Goal: Task Accomplishment & Management: Use online tool/utility

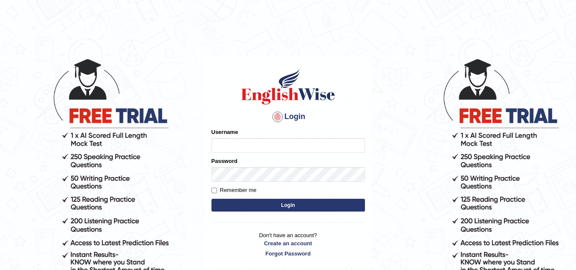
click at [259, 149] on input "Username" at bounding box center [289, 145] width 154 height 15
type input "Gauravraman"
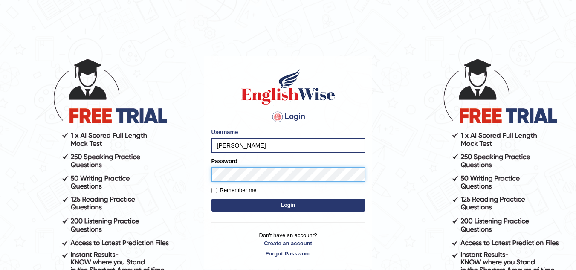
click at [212, 199] on button "Login" at bounding box center [289, 205] width 154 height 13
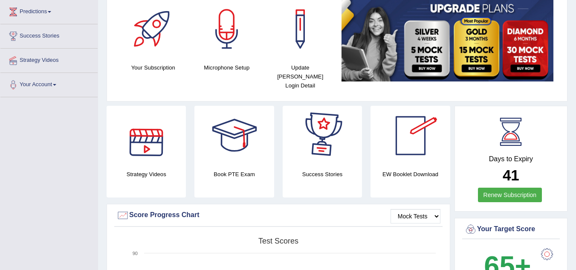
scroll to position [241, 0]
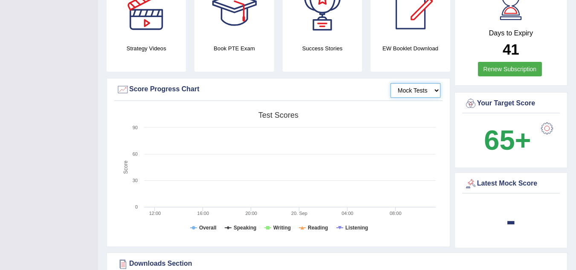
click at [432, 83] on select "Mock Tests" at bounding box center [416, 90] width 50 height 15
click at [426, 123] on rect at bounding box center [278, 173] width 324 height 132
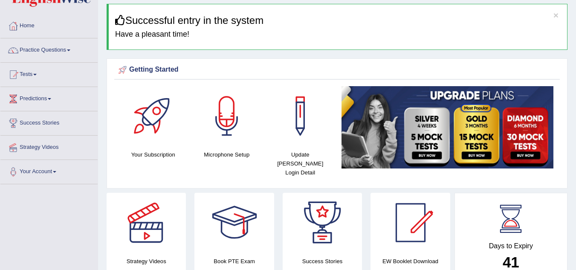
scroll to position [0, 0]
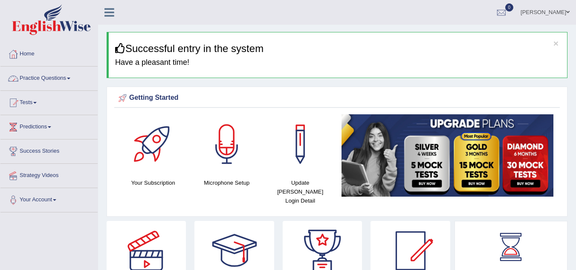
click at [71, 81] on link "Practice Questions" at bounding box center [48, 77] width 97 height 21
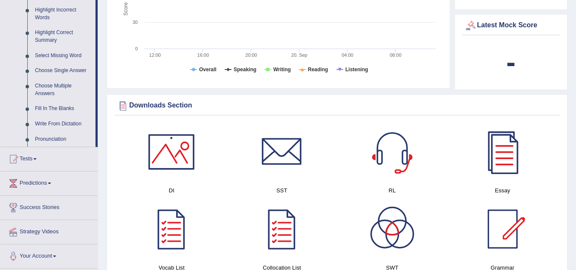
scroll to position [522, 0]
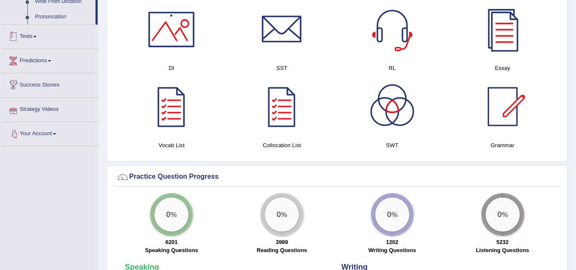
click at [59, 43] on link "Tests" at bounding box center [48, 35] width 97 height 21
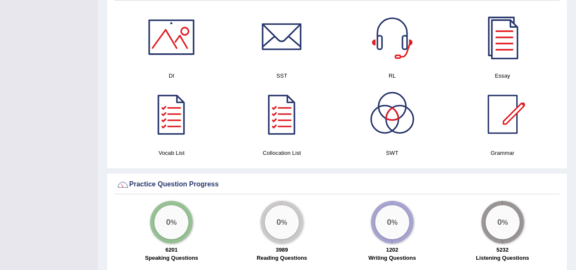
scroll to position [102, 0]
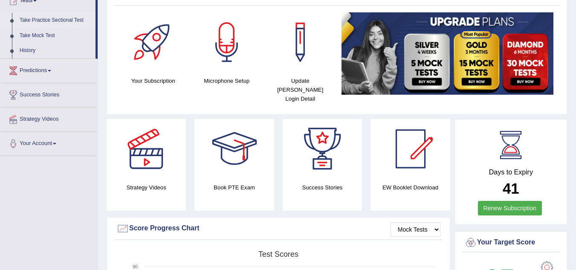
click at [67, 21] on link "Take Practice Sectional Test" at bounding box center [56, 20] width 80 height 15
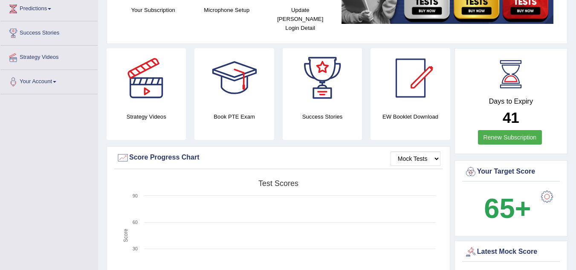
scroll to position [102, 0]
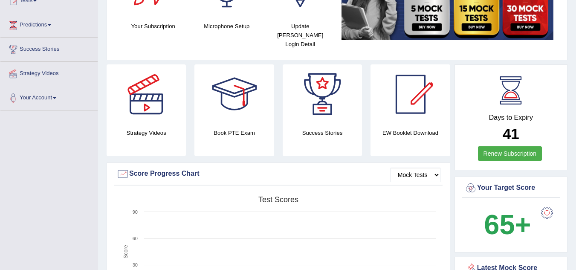
click at [518, 149] on link "Renew Subscription" at bounding box center [510, 153] width 64 height 15
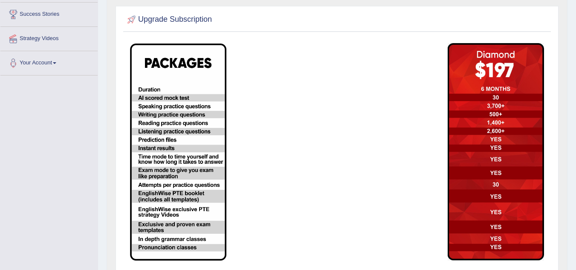
scroll to position [137, 0]
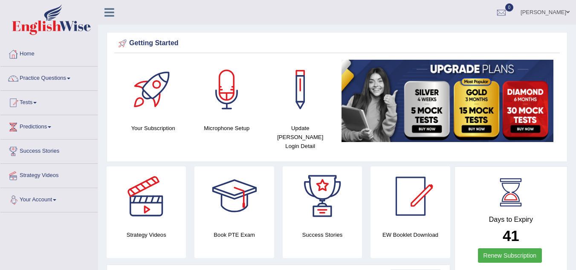
click at [52, 198] on link "Your Account" at bounding box center [48, 198] width 97 height 21
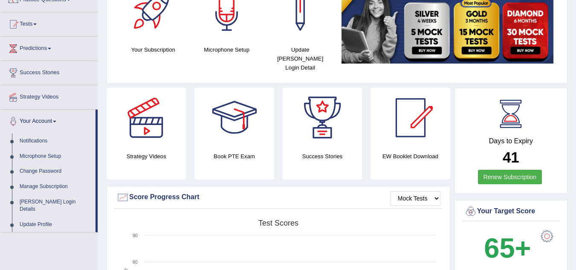
scroll to position [79, 0]
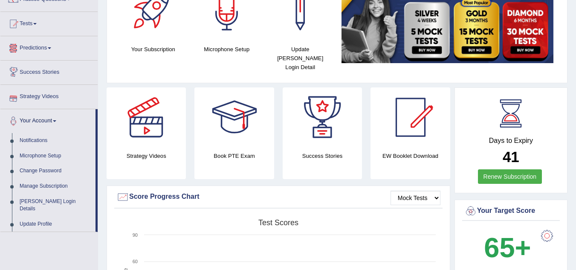
click at [38, 54] on link "Predictions" at bounding box center [48, 46] width 97 height 21
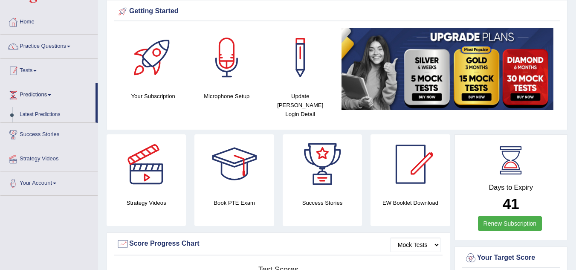
scroll to position [31, 0]
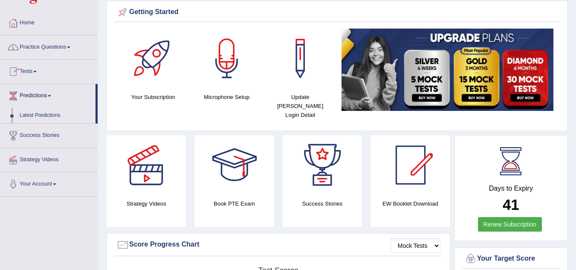
click at [26, 66] on link "Tests" at bounding box center [48, 70] width 97 height 21
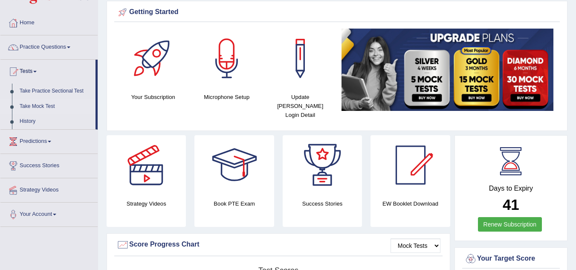
click at [34, 106] on link "Take Mock Test" at bounding box center [56, 106] width 80 height 15
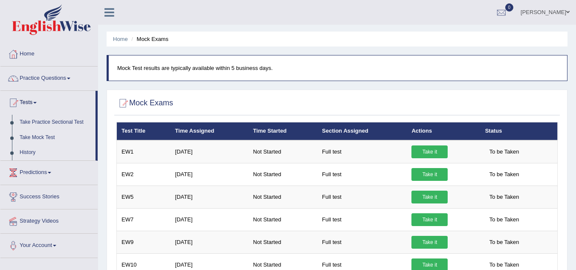
click at [32, 152] on link "History" at bounding box center [56, 152] width 80 height 15
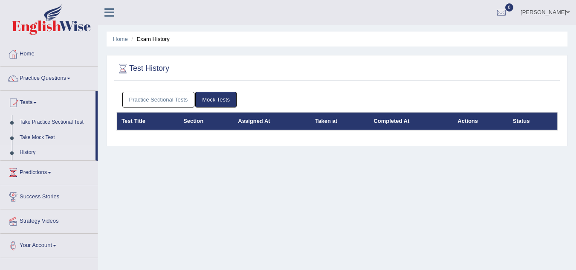
click at [157, 102] on link "Practice Sectional Tests" at bounding box center [158, 100] width 73 height 16
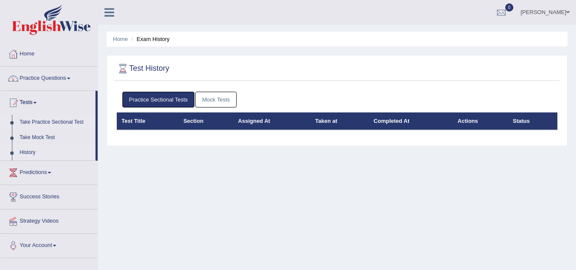
click at [61, 119] on link "Take Practice Sectional Test" at bounding box center [56, 122] width 80 height 15
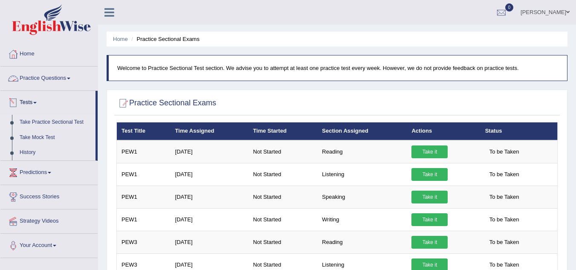
click at [37, 102] on span at bounding box center [34, 103] width 3 height 2
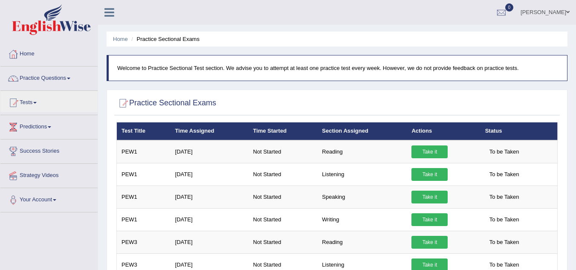
click at [46, 77] on link "Practice Questions" at bounding box center [48, 77] width 97 height 21
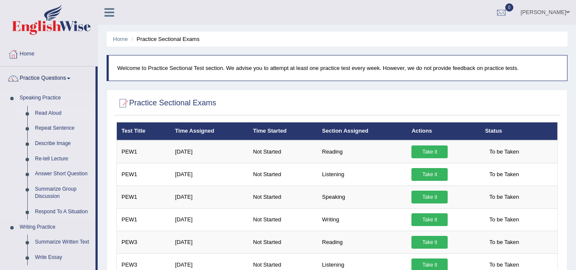
click at [58, 113] on link "Read Aloud" at bounding box center [63, 113] width 64 height 15
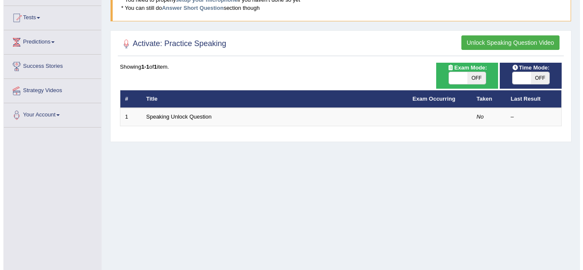
scroll to position [86, 0]
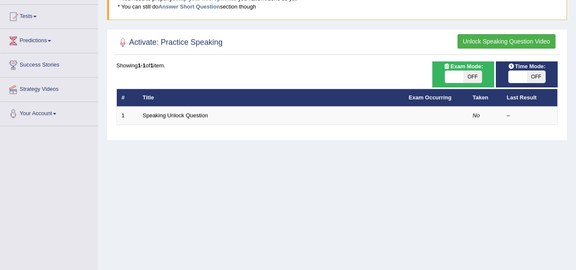
click at [486, 42] on button "Unlock Speaking Question Video" at bounding box center [507, 41] width 98 height 15
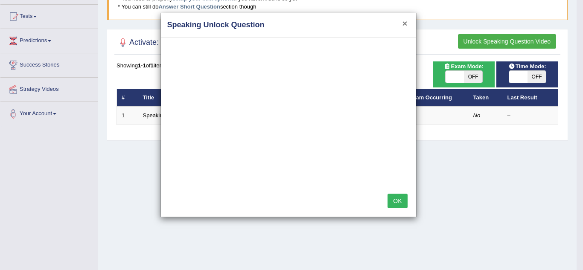
click at [403, 23] on button "×" at bounding box center [404, 23] width 5 height 9
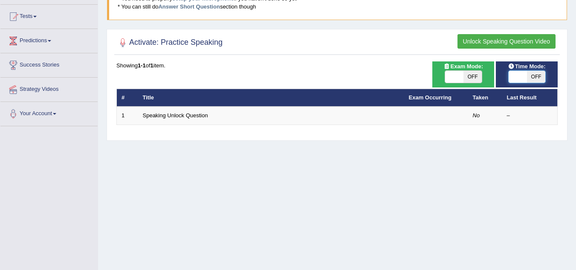
click at [523, 76] on span at bounding box center [518, 77] width 18 height 12
checkbox input "true"
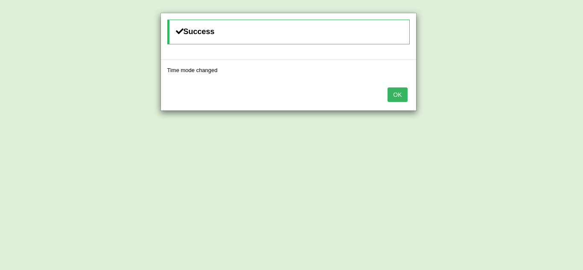
click at [404, 98] on button "OK" at bounding box center [397, 94] width 20 height 15
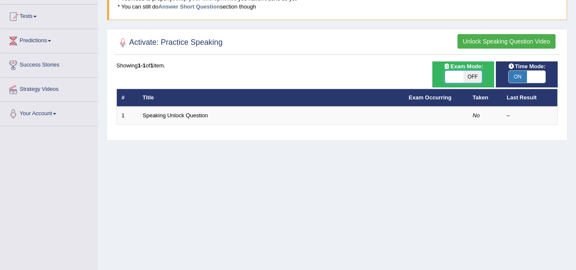
click at [454, 77] on span at bounding box center [454, 77] width 18 height 12
checkbox input "true"
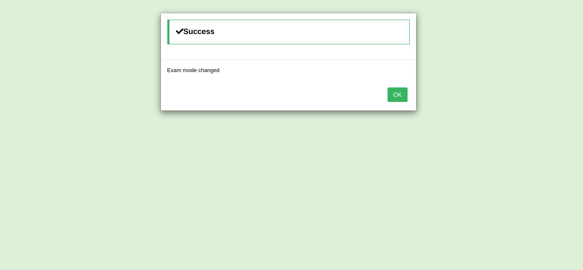
click at [399, 91] on button "OK" at bounding box center [397, 94] width 20 height 15
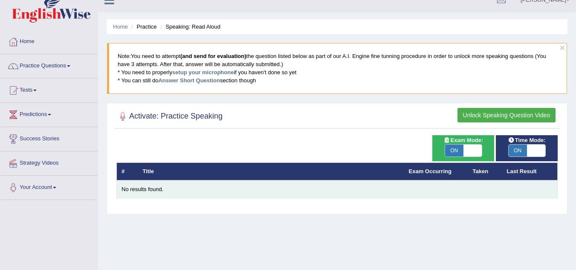
scroll to position [12, 0]
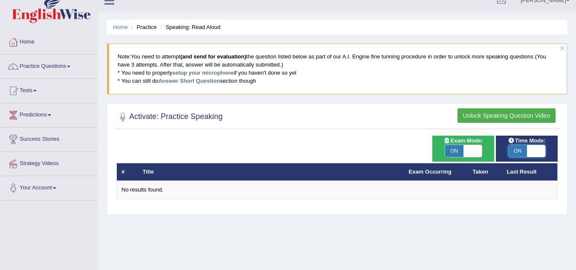
click at [535, 151] on span at bounding box center [536, 151] width 18 height 12
checkbox input "false"
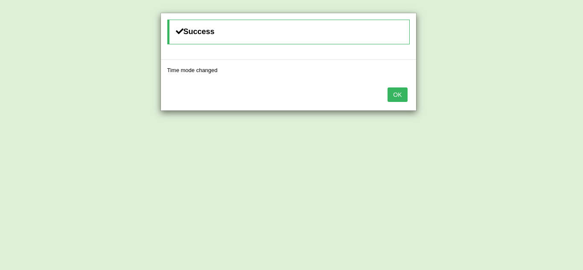
click at [400, 94] on button "OK" at bounding box center [397, 94] width 20 height 15
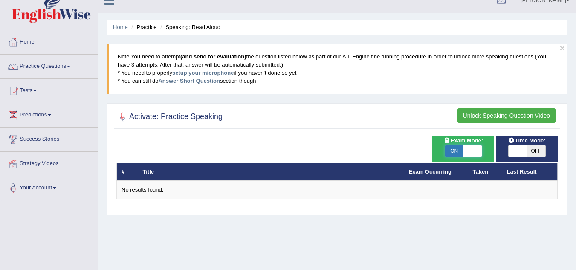
click at [478, 151] on span at bounding box center [473, 151] width 18 height 12
checkbox input "false"
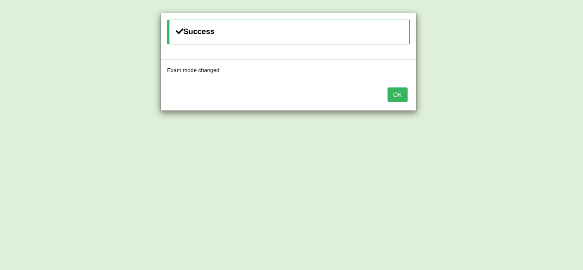
click at [403, 95] on button "OK" at bounding box center [397, 94] width 20 height 15
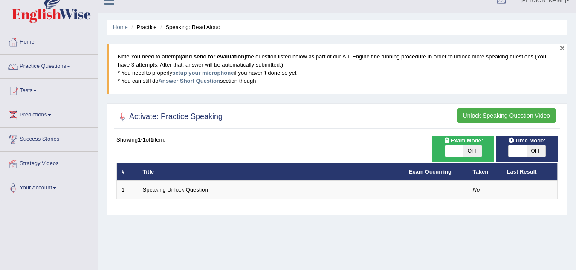
click at [562, 49] on button "×" at bounding box center [562, 48] width 5 height 9
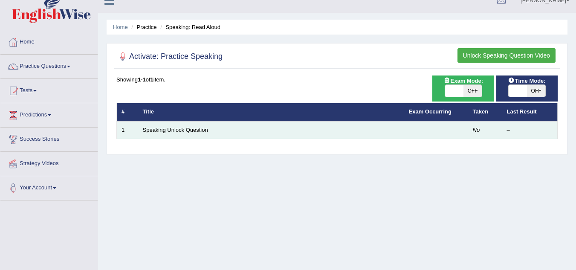
click at [281, 133] on td "Speaking Unlock Question" at bounding box center [271, 130] width 266 height 18
click at [478, 129] on em "No" at bounding box center [476, 130] width 7 height 6
click at [233, 130] on td "Speaking Unlock Question" at bounding box center [271, 130] width 266 height 18
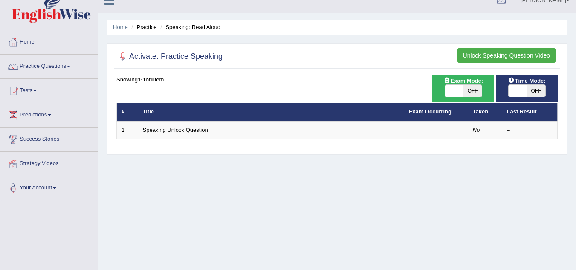
click at [143, 80] on b "1-1" at bounding box center [142, 79] width 8 height 6
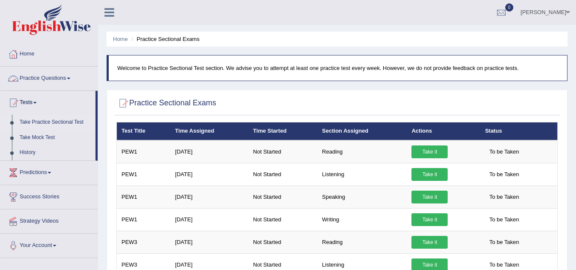
click at [42, 81] on link "Practice Questions" at bounding box center [48, 77] width 97 height 21
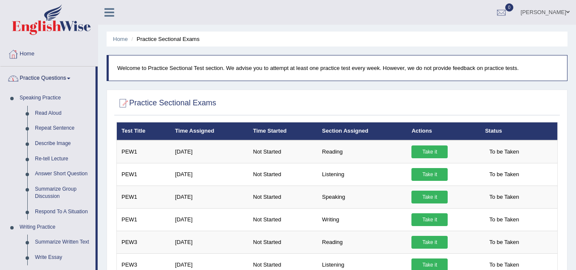
click at [20, 54] on link "Home" at bounding box center [48, 52] width 97 height 21
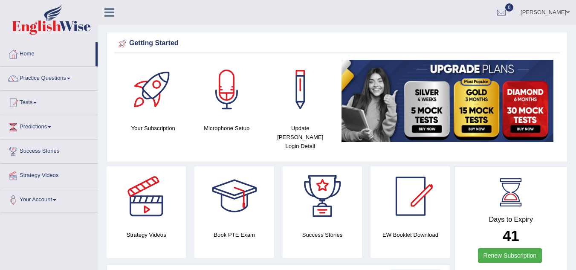
click at [226, 99] on div at bounding box center [227, 90] width 60 height 60
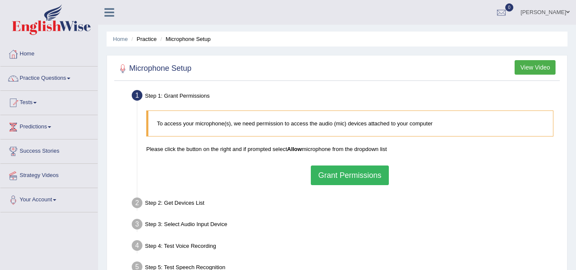
click at [341, 174] on button "Grant Permissions" at bounding box center [350, 176] width 78 height 20
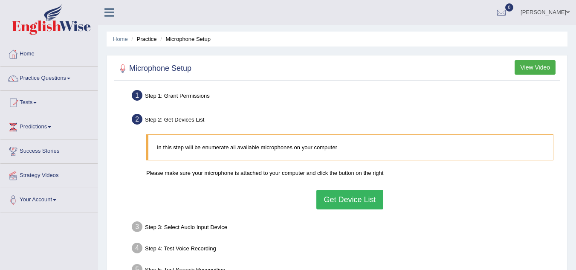
click at [337, 197] on button "Get Device List" at bounding box center [349, 200] width 67 height 20
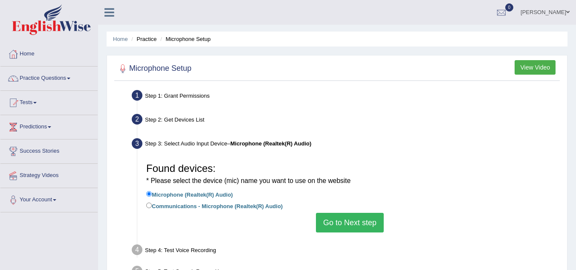
click at [348, 224] on button "Go to Next step" at bounding box center [350, 223] width 68 height 20
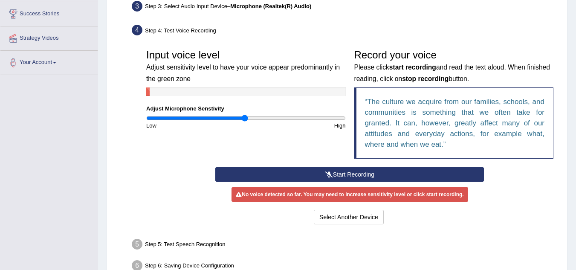
scroll to position [138, 0]
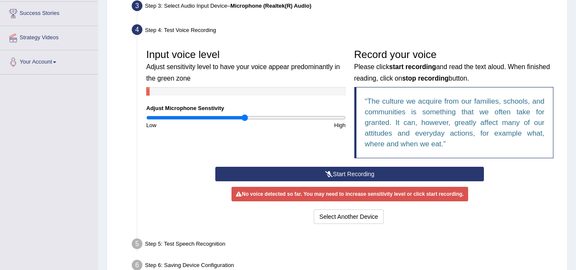
click at [259, 174] on button "Start Recording" at bounding box center [349, 174] width 269 height 15
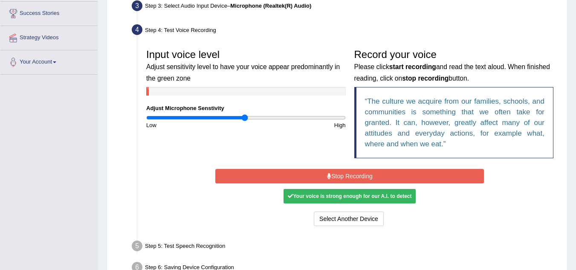
click at [273, 174] on button "Stop Recording" at bounding box center [349, 176] width 269 height 15
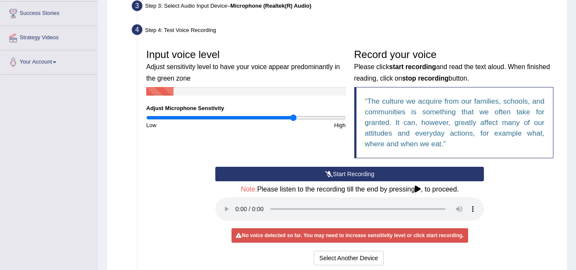
click at [294, 119] on input "range" at bounding box center [246, 117] width 200 height 7
click at [195, 117] on input "range" at bounding box center [246, 117] width 200 height 7
click at [256, 115] on input "range" at bounding box center [246, 117] width 200 height 7
click at [267, 119] on input "range" at bounding box center [246, 117] width 200 height 7
click at [275, 119] on input "range" at bounding box center [246, 117] width 200 height 7
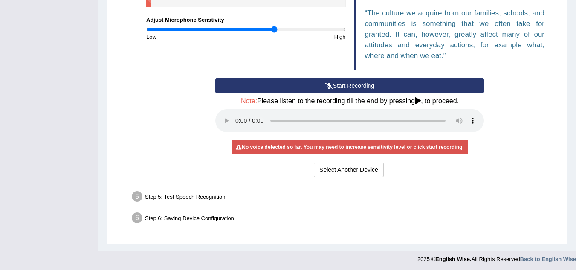
scroll to position [228, 0]
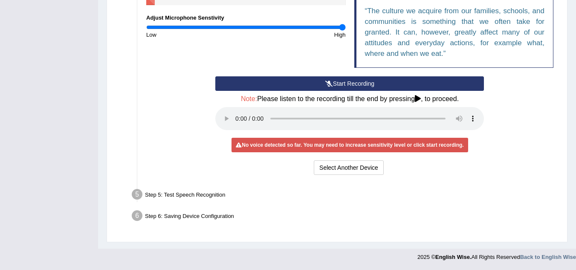
drag, startPoint x: 274, startPoint y: 28, endPoint x: 378, endPoint y: 32, distance: 104.6
click at [346, 31] on input "range" at bounding box center [246, 27] width 200 height 7
click at [348, 89] on button "Start Recording" at bounding box center [349, 83] width 269 height 15
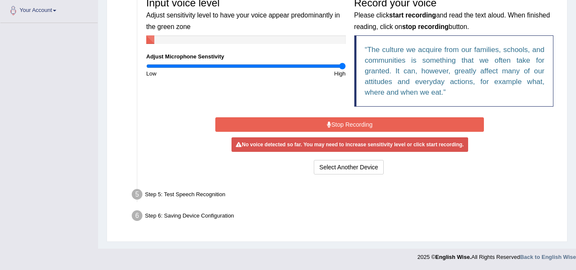
scroll to position [189, 0]
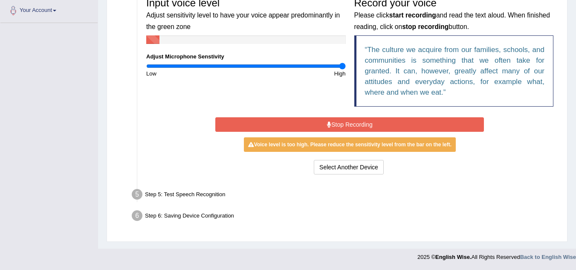
click at [350, 119] on button "Stop Recording" at bounding box center [349, 124] width 269 height 15
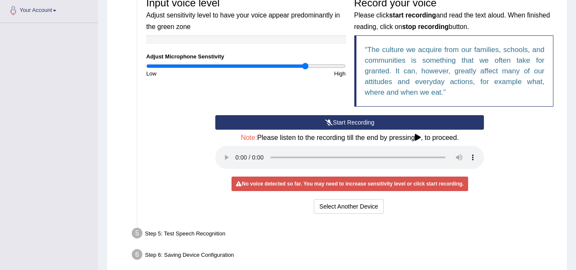
click at [305, 64] on input "range" at bounding box center [246, 66] width 200 height 7
click at [280, 67] on input "range" at bounding box center [246, 66] width 200 height 7
type input "1.3"
click at [275, 65] on input "range" at bounding box center [246, 66] width 200 height 7
click at [322, 117] on button "Start Recording" at bounding box center [349, 122] width 269 height 15
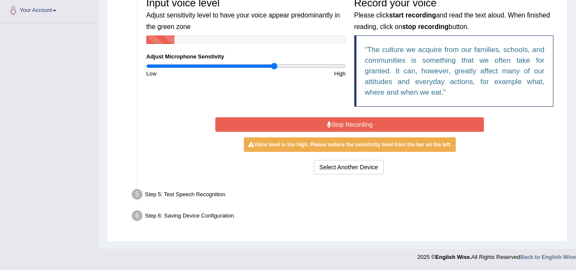
click at [316, 123] on button "Stop Recording" at bounding box center [349, 124] width 269 height 15
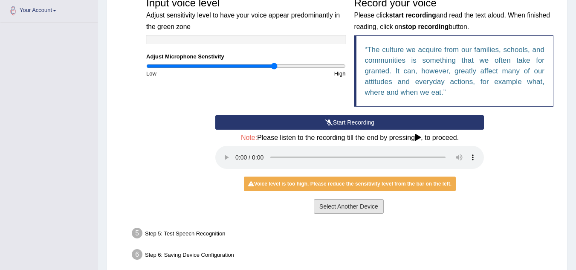
click at [356, 213] on button "Select Another Device" at bounding box center [349, 206] width 70 height 15
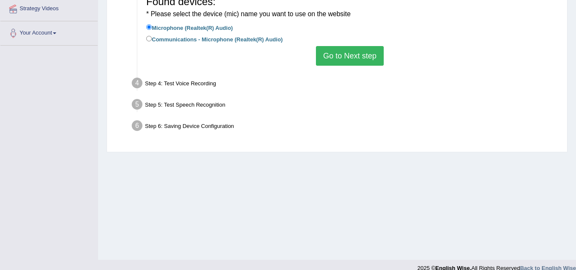
scroll to position [165, 0]
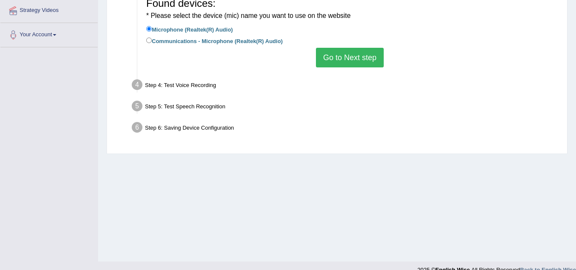
click at [167, 39] on label "Communications - Microphone (Realtek(R) Audio)" at bounding box center [214, 40] width 136 height 9
click at [152, 39] on input "Communications - Microphone (Realtek(R) Audio)" at bounding box center [149, 41] width 6 height 6
radio input "true"
click at [335, 56] on button "Go to Next step" at bounding box center [350, 58] width 68 height 20
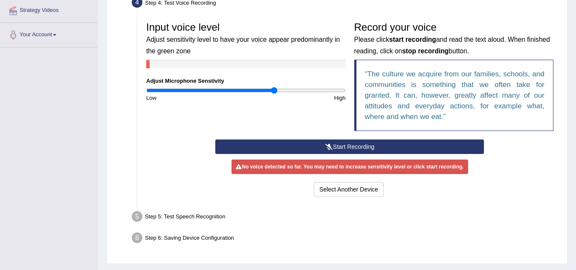
click at [198, 217] on div "Step 5: Test Speech Recognition" at bounding box center [346, 218] width 436 height 19
click at [163, 218] on div "Step 5: Test Speech Recognition" at bounding box center [346, 218] width 436 height 19
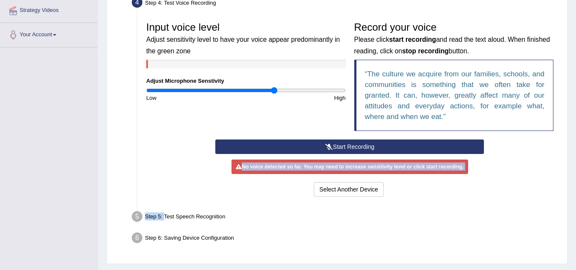
drag, startPoint x: 163, startPoint y: 218, endPoint x: 326, endPoint y: 144, distance: 178.5
click at [326, 144] on ul "Step 1: Grant Permissions To access your microphone(s), we need permission to a…" at bounding box center [336, 85] width 441 height 326
click at [326, 144] on icon at bounding box center [329, 147] width 8 height 6
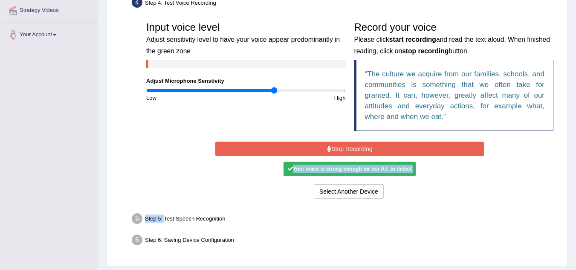
click at [467, 205] on div "Input voice level Adjust sensitivity level to have your voice appear predominan…" at bounding box center [350, 109] width 416 height 192
click at [342, 169] on div "Your voice is strong enough for our A.I. to detect" at bounding box center [350, 169] width 132 height 15
click at [330, 148] on icon at bounding box center [329, 149] width 4 height 6
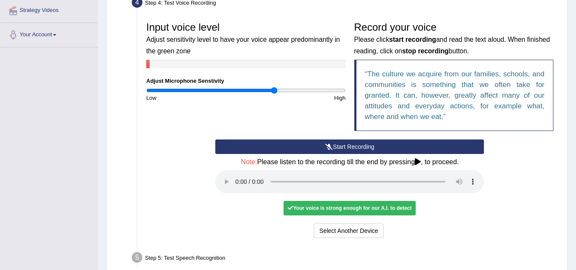
scroll to position [228, 0]
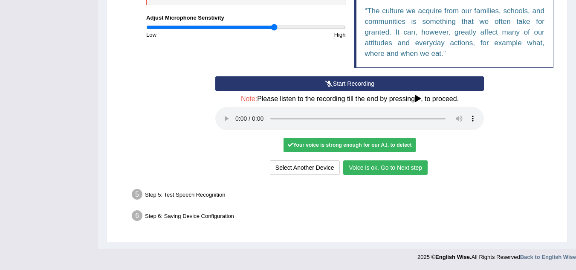
click at [403, 171] on button "Voice is ok. Go to Next step" at bounding box center [385, 167] width 84 height 15
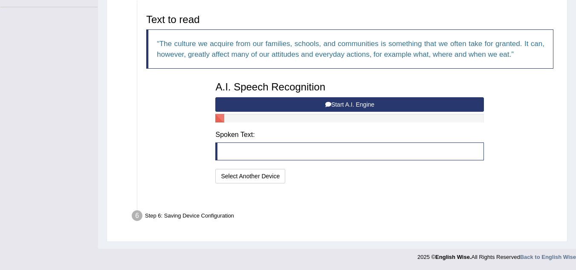
scroll to position [184, 0]
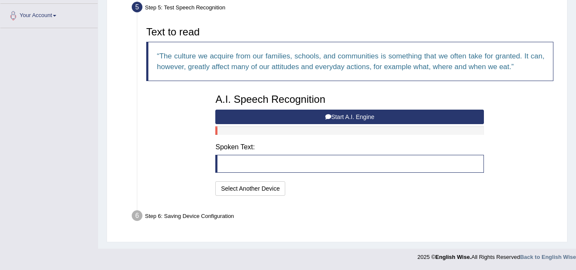
click at [361, 114] on button "Start A.I. Engine" at bounding box center [349, 117] width 269 height 15
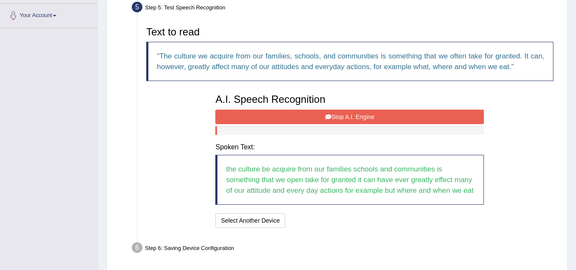
click at [361, 114] on button "Stop A.I. Engine" at bounding box center [349, 117] width 269 height 15
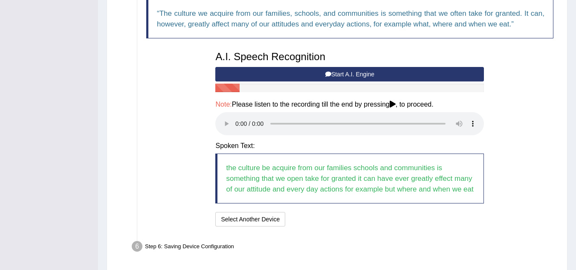
scroll to position [258, 0]
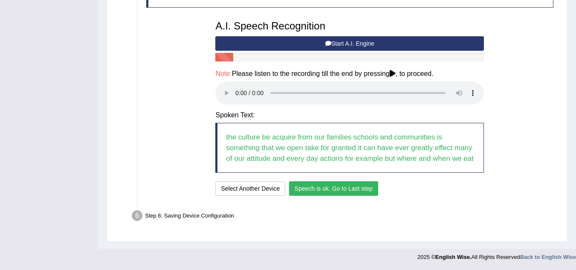
click at [339, 186] on button "Speech is ok. Go to Last step" at bounding box center [333, 188] width 89 height 15
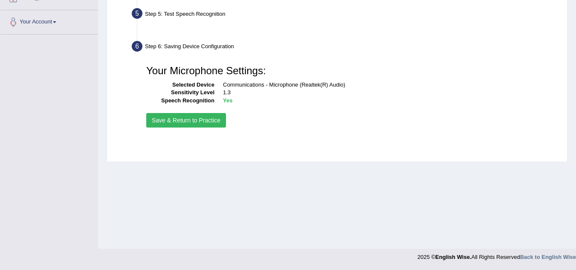
scroll to position [178, 0]
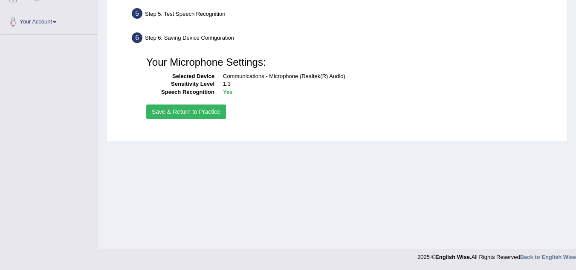
click at [193, 108] on button "Save & Return to Practice" at bounding box center [186, 112] width 80 height 15
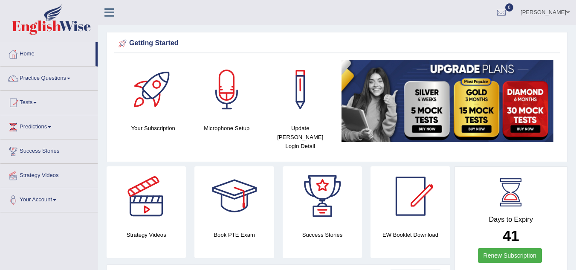
click at [289, 110] on div at bounding box center [300, 90] width 60 height 60
